Goal: Understand site structure: Understand site structure

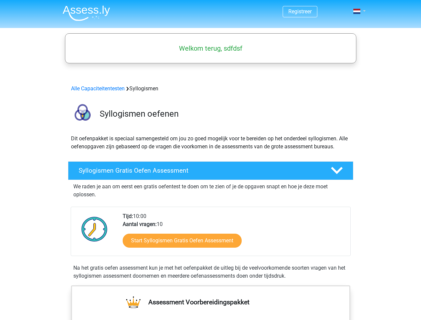
click at [358, 11] on span at bounding box center [357, 11] width 7 height 5
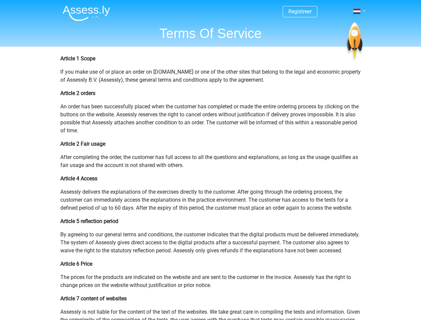
click at [358, 11] on span at bounding box center [357, 11] width 7 height 5
